Goal: Obtain resource: Download file/media

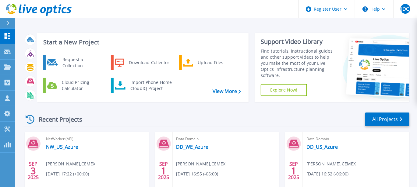
click at [6, 158] on div "Dashboard Dashboard Request Capture Request Capture Projects Projects Search Pr…" at bounding box center [7, 108] width 15 height 159
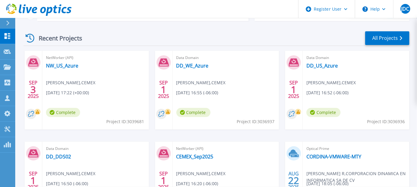
scroll to position [91, 0]
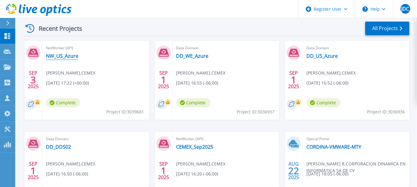
click at [70, 54] on link "NW_US_Azure" at bounding box center [62, 56] width 32 height 6
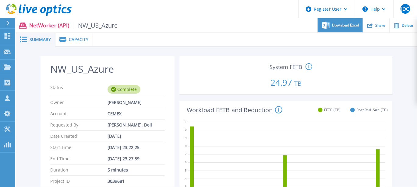
click at [342, 25] on span "Download Excel" at bounding box center [345, 25] width 27 height 4
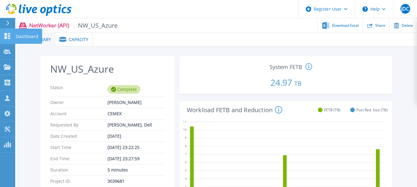
click at [17, 34] on p "Dashboard" at bounding box center [27, 37] width 23 height 16
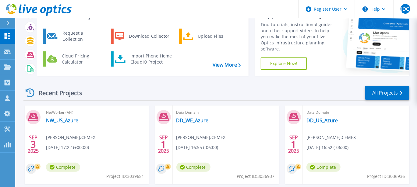
scroll to position [61, 0]
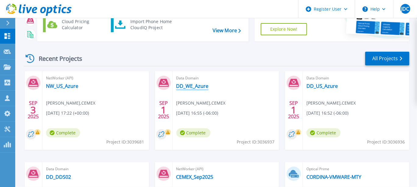
click at [190, 86] on link "DD_WE_Azure" at bounding box center [192, 86] width 32 height 6
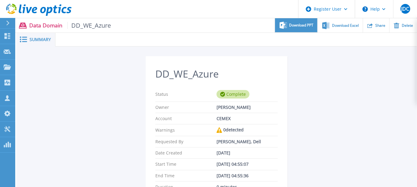
click at [296, 26] on span "Download PPT" at bounding box center [301, 25] width 24 height 4
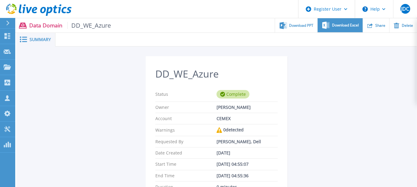
click at [345, 26] on span "Download Excel" at bounding box center [345, 25] width 27 height 4
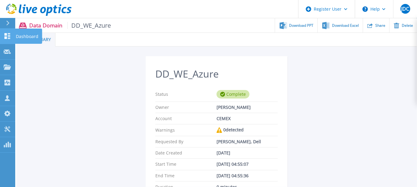
click at [23, 37] on p "Dashboard" at bounding box center [27, 37] width 23 height 16
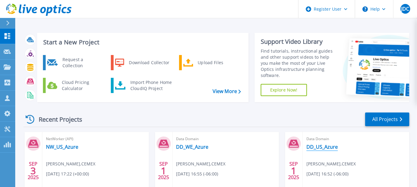
click at [321, 148] on link "DD_US_Azure" at bounding box center [321, 147] width 31 height 6
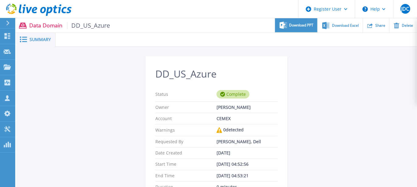
click at [299, 26] on span "Download PPT" at bounding box center [301, 25] width 24 height 4
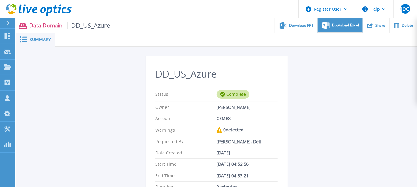
click at [343, 25] on span "Download Excel" at bounding box center [345, 25] width 27 height 4
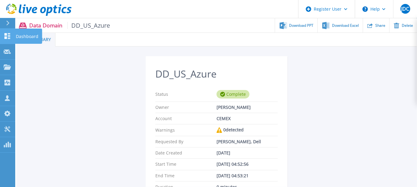
click at [8, 36] on icon at bounding box center [7, 36] width 7 height 6
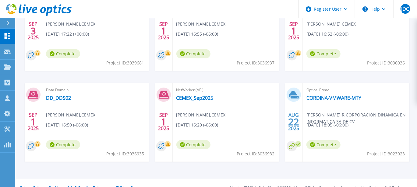
scroll to position [150, 0]
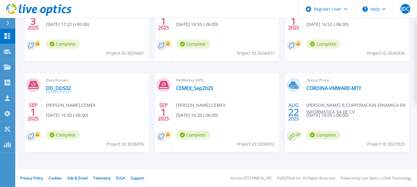
click at [58, 88] on link "DD_DDS02" at bounding box center [58, 88] width 25 height 6
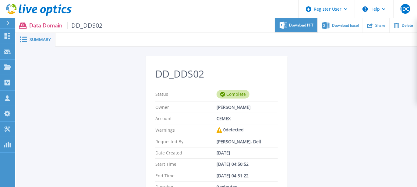
click at [297, 25] on span "Download PPT" at bounding box center [301, 25] width 24 height 4
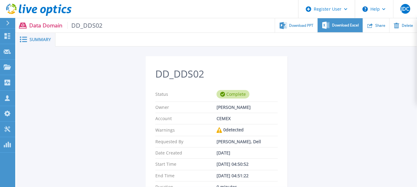
click at [340, 26] on span "Download Excel" at bounding box center [345, 25] width 27 height 4
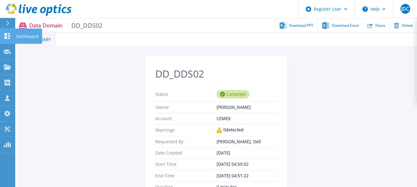
click at [6, 34] on icon at bounding box center [8, 36] width 6 height 6
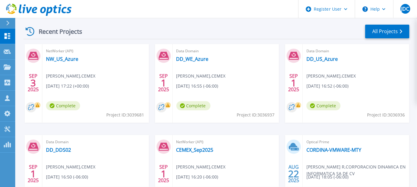
scroll to position [122, 0]
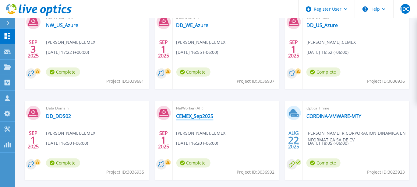
click at [198, 118] on link "CEMEX_Sep2025" at bounding box center [194, 116] width 37 height 6
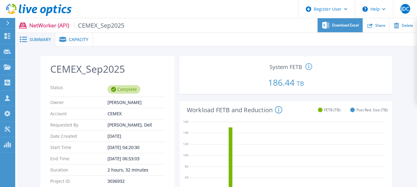
click at [340, 27] on span "Download Excel" at bounding box center [345, 25] width 27 height 4
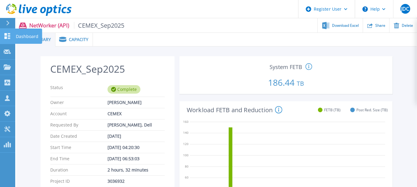
click at [19, 35] on p "Dashboard" at bounding box center [27, 37] width 23 height 16
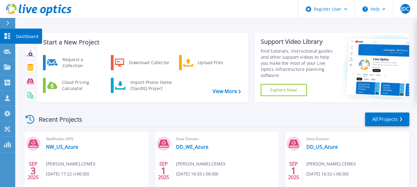
click at [21, 37] on p "Dashboard" at bounding box center [27, 37] width 23 height 16
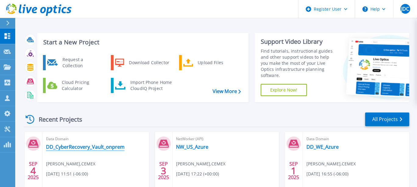
click at [88, 146] on link "DD_CyberRecovery_Vault_onprem" at bounding box center [85, 147] width 79 height 6
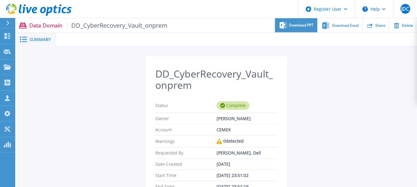
click at [301, 26] on span "Download PPT" at bounding box center [301, 25] width 24 height 4
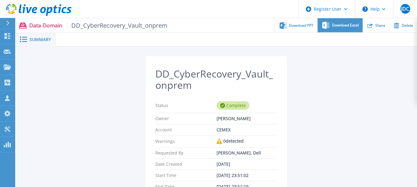
click at [333, 23] on span "Download Excel" at bounding box center [345, 25] width 27 height 4
